Goal: Task Accomplishment & Management: Use online tool/utility

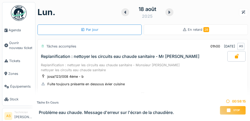
click at [4, 24] on link "Agenda" at bounding box center [18, 30] width 33 height 13
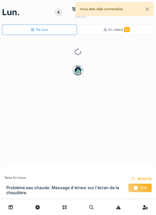
click at [148, 187] on div "Stop" at bounding box center [141, 187] width 24 height 9
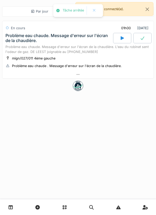
click at [100, 73] on div at bounding box center [78, 75] width 152 height 8
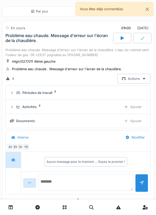
click at [108, 175] on textarea at bounding box center [85, 182] width 95 height 17
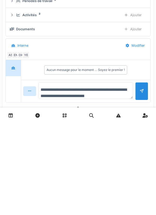
scroll to position [6, 0]
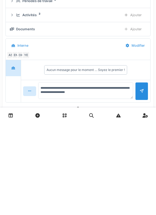
click at [139, 188] on div at bounding box center [142, 183] width 13 height 18
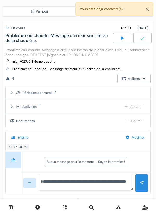
scroll to position [0, 0]
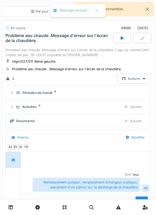
type textarea "**********"
click at [130, 120] on div "Ajouter" at bounding box center [133, 121] width 27 height 10
click at [132, 110] on div "Ajouter" at bounding box center [133, 107] width 27 height 10
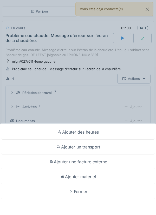
click at [95, 176] on div "Ajouter matériel" at bounding box center [78, 176] width 154 height 15
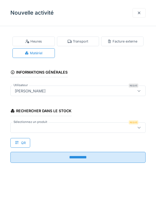
click at [84, 128] on div at bounding box center [70, 128] width 114 height 6
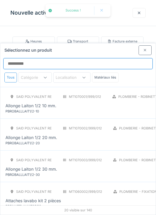
click at [98, 58] on input "Sélectionnez un produit" at bounding box center [78, 63] width 150 height 11
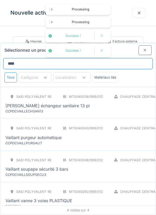
type input "********"
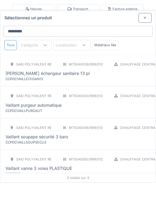
click at [109, 92] on div "SAID polyvalent RE MT5040038/999/012 Chauffage central - Pièces détachées chaud…" at bounding box center [135, 103] width 260 height 22
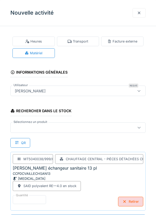
click at [93, 128] on div at bounding box center [70, 128] width 114 height 6
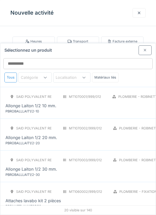
scroll to position [20, 0]
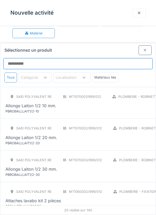
click at [115, 58] on input "Sélectionnez un produit" at bounding box center [78, 63] width 150 height 11
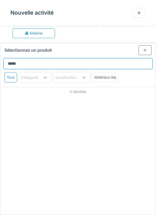
type input "******"
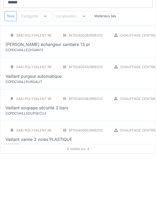
click at [102, 125] on div "SAID polyvalent RE MT5040043/999/012 Chauffage central - Pièces détachées chaud…" at bounding box center [135, 134] width 260 height 22
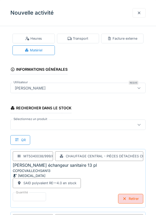
click at [96, 125] on div at bounding box center [70, 125] width 114 height 6
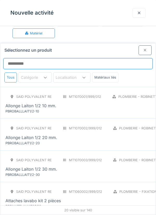
click at [109, 58] on input "Sélectionnez un produit" at bounding box center [78, 63] width 150 height 11
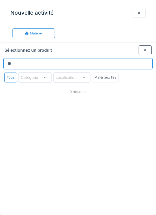
type input "*****"
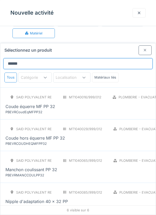
scroll to position [33, 0]
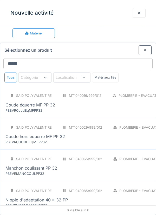
click at [64, 108] on div "PBEVRCoudEqMFPP32" at bounding box center [36, 110] width 63 height 5
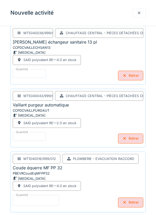
click at [43, 197] on input "*" at bounding box center [36, 200] width 46 height 11
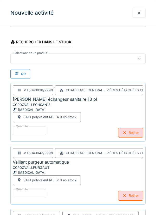
scroll to position [0, 0]
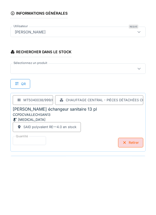
type input "*"
click at [86, 131] on div at bounding box center [78, 127] width 136 height 10
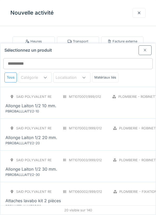
scroll to position [20, 0]
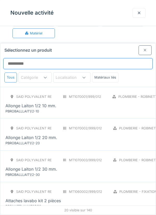
click at [79, 58] on input "Sélectionnez un produit" at bounding box center [78, 63] width 150 height 11
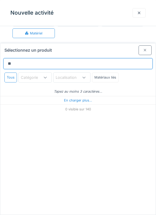
type input "***"
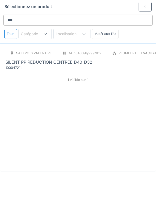
click at [95, 102] on div "SILENT PP REDUCTION CENTREE D40-D32" at bounding box center [117, 105] width 224 height 6
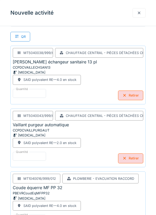
scroll to position [0, 0]
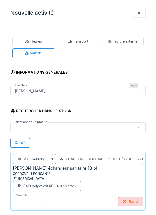
click at [65, 125] on div at bounding box center [70, 128] width 114 height 6
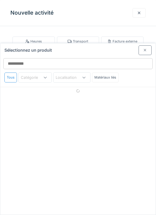
scroll to position [20, 0]
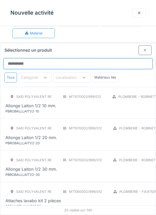
click at [82, 58] on input "Sélectionnez un produit" at bounding box center [78, 63] width 150 height 11
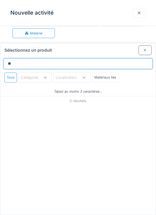
type input "*"
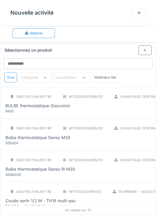
click at [149, 45] on div at bounding box center [145, 50] width 13 height 10
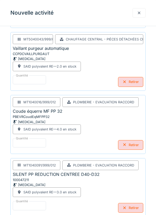
scroll to position [189, 0]
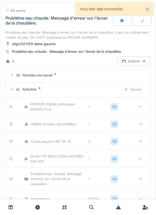
scroll to position [0, 0]
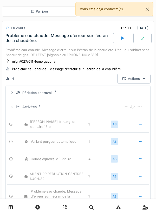
click at [144, 39] on icon at bounding box center [142, 38] width 5 height 4
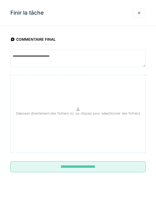
click at [120, 169] on input "**********" at bounding box center [78, 166] width 136 height 11
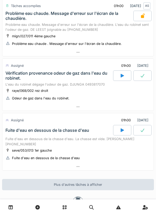
scroll to position [278, 0]
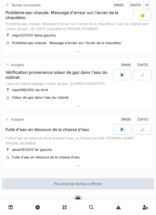
click at [81, 163] on div at bounding box center [78, 166] width 152 height 8
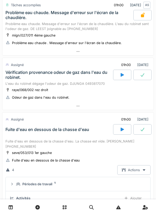
scroll to position [369, 0]
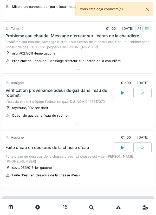
scroll to position [292, 0]
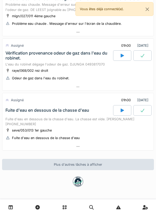
click at [124, 111] on icon at bounding box center [122, 110] width 5 height 4
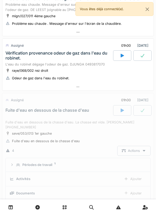
scroll to position [364, 0]
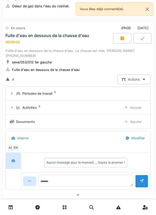
click at [132, 109] on div "Ajouter" at bounding box center [133, 108] width 27 height 10
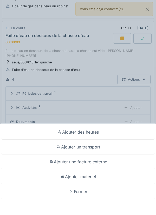
click at [106, 147] on div "Ajouter un transport" at bounding box center [78, 147] width 154 height 15
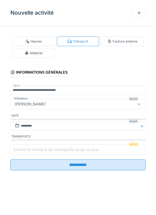
click at [104, 152] on input "Entrez le nombre de transports pour ce jour" at bounding box center [78, 149] width 136 height 11
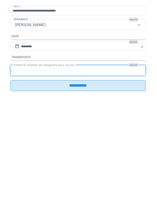
type input "*"
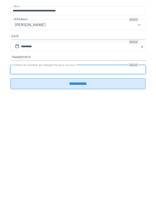
click at [81, 168] on input "**********" at bounding box center [78, 163] width 136 height 11
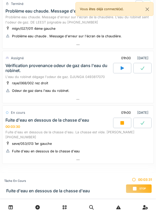
scroll to position [292, 0]
